Goal: Information Seeking & Learning: Learn about a topic

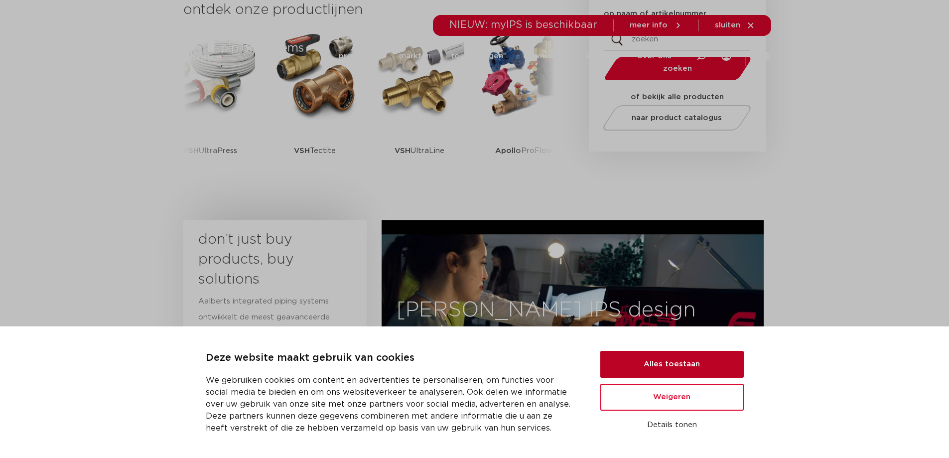
click at [702, 365] on button "Alles toestaan" at bounding box center [673, 364] width 144 height 27
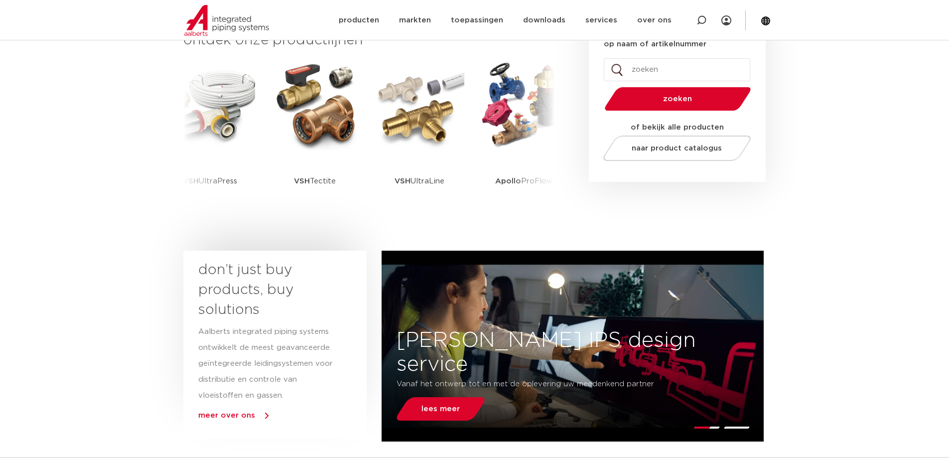
scroll to position [150, 0]
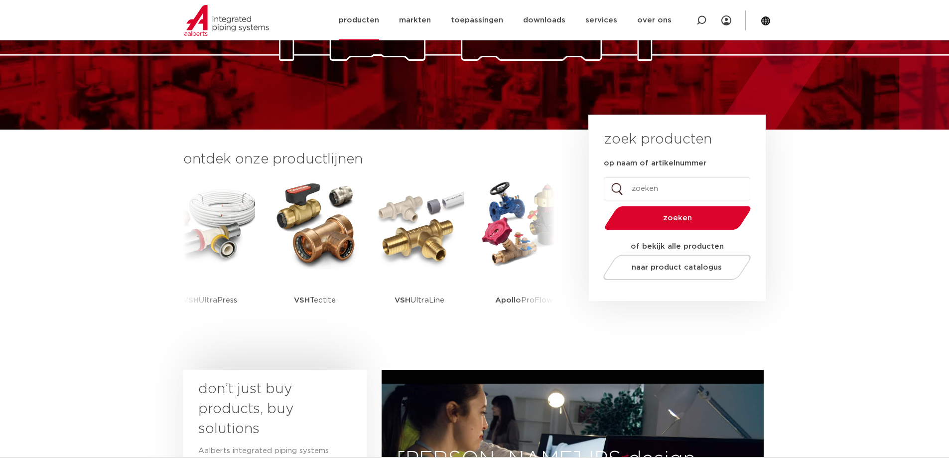
click at [379, 20] on link "producten" at bounding box center [359, 20] width 40 height 40
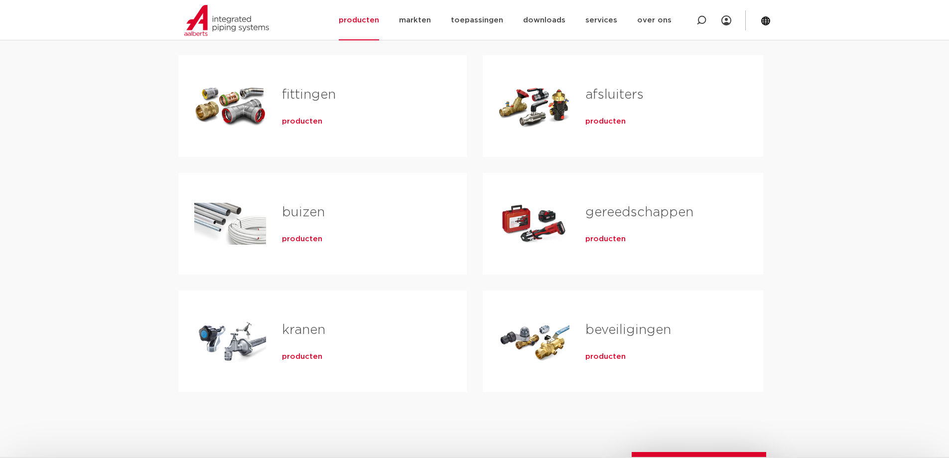
scroll to position [199, 0]
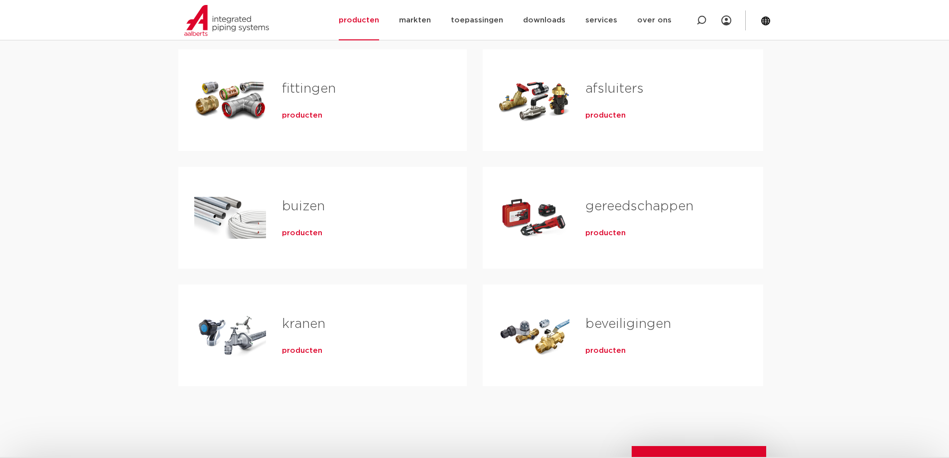
click at [294, 92] on link "fittingen" at bounding box center [309, 88] width 54 height 13
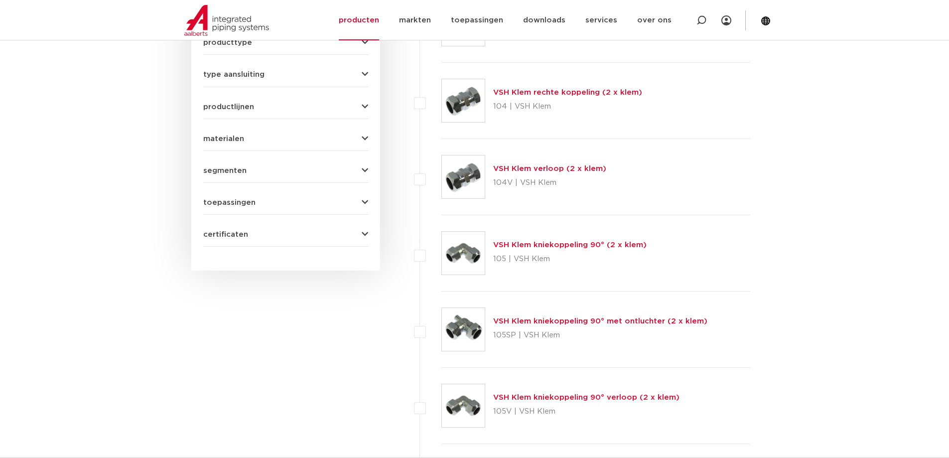
scroll to position [399, 0]
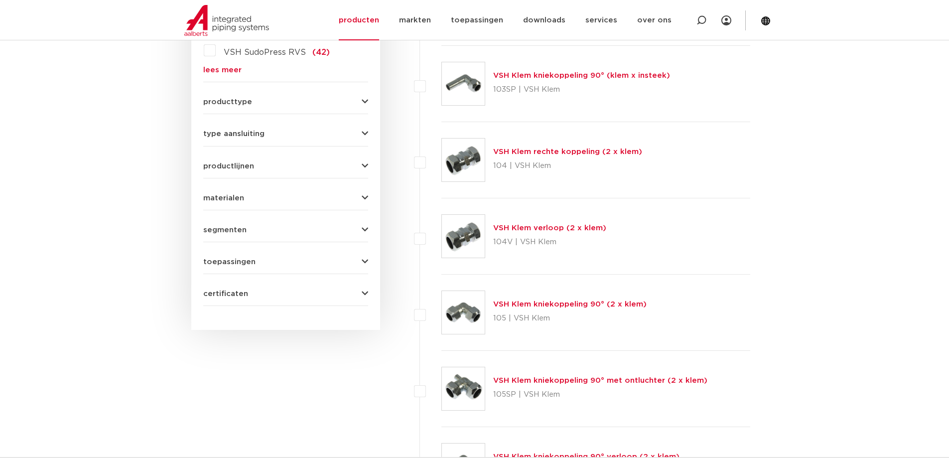
click at [471, 82] on img at bounding box center [463, 83] width 43 height 43
